Goal: Task Accomplishment & Management: Use online tool/utility

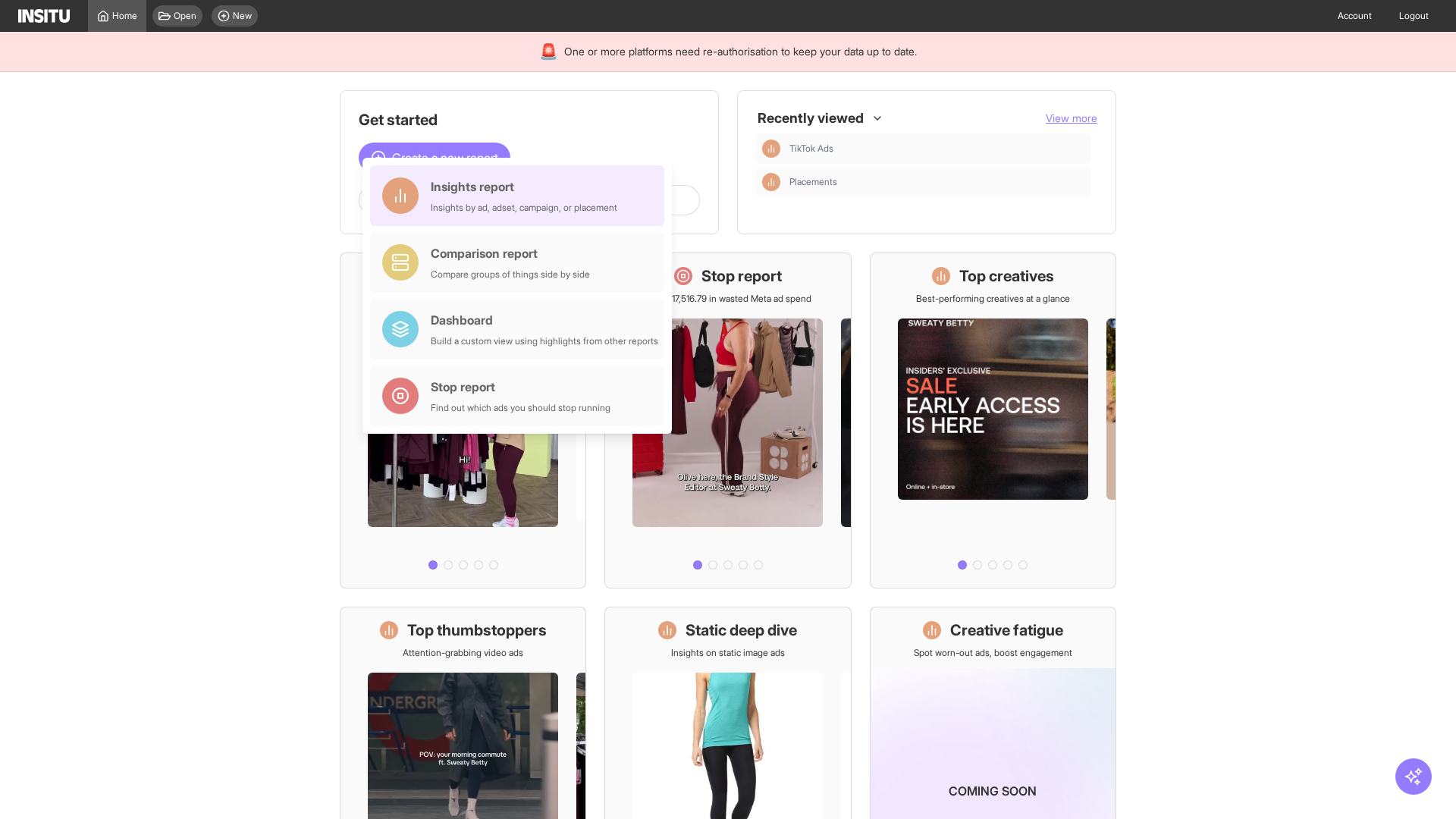
click at [521, 196] on div "Insights report Insights by ad, adset, campaign, or placement" at bounding box center [524, 195] width 187 height 36
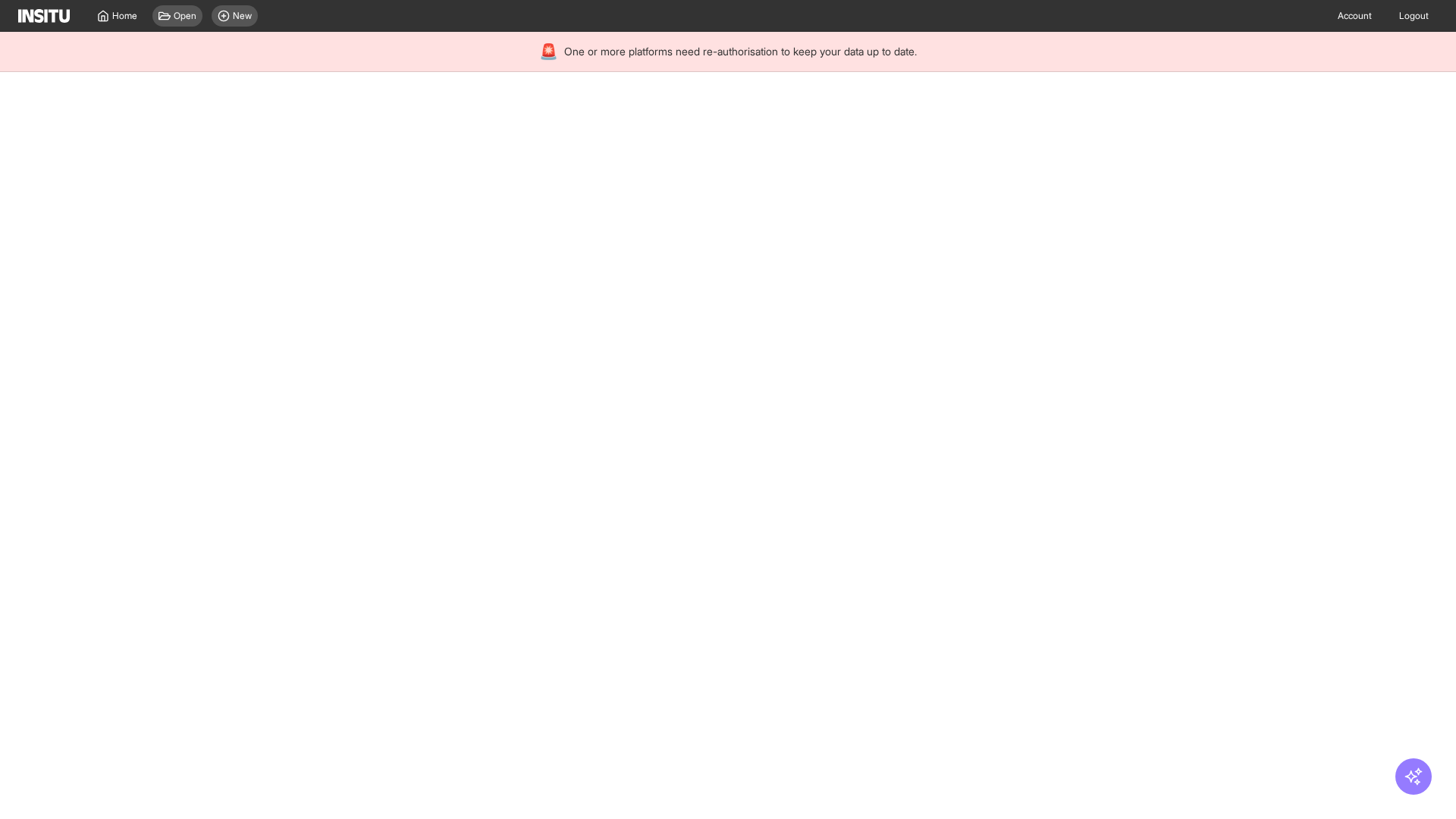
select select "**"
